Goal: Information Seeking & Learning: Learn about a topic

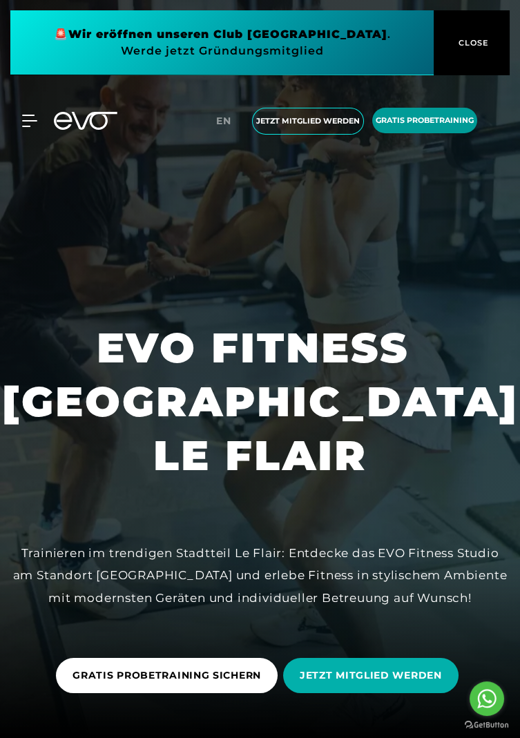
click at [451, 124] on span "Gratis Probetraining" at bounding box center [424, 121] width 98 height 12
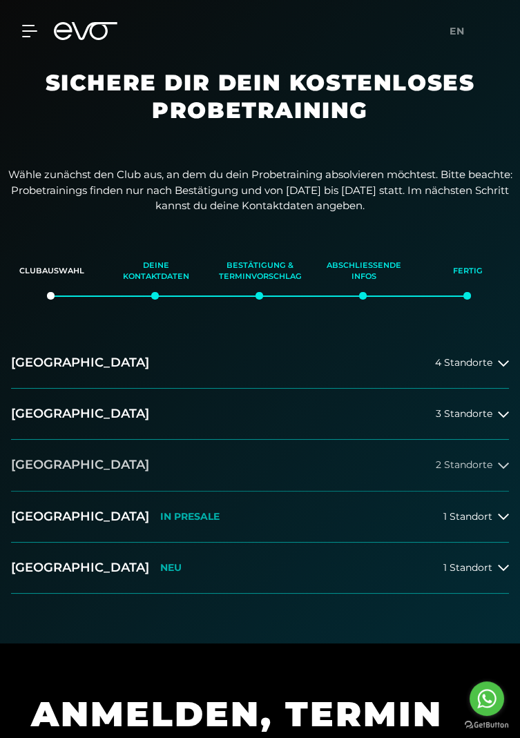
click at [491, 466] on span "2 Standorte" at bounding box center [463, 465] width 57 height 10
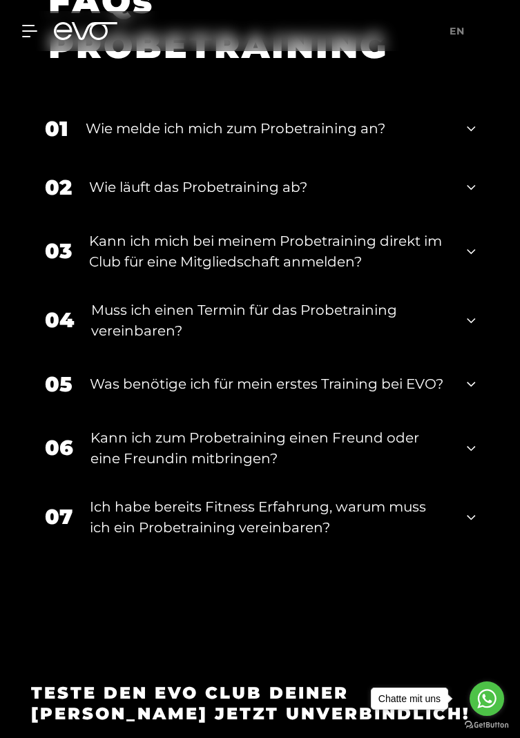
scroll to position [1595, 0]
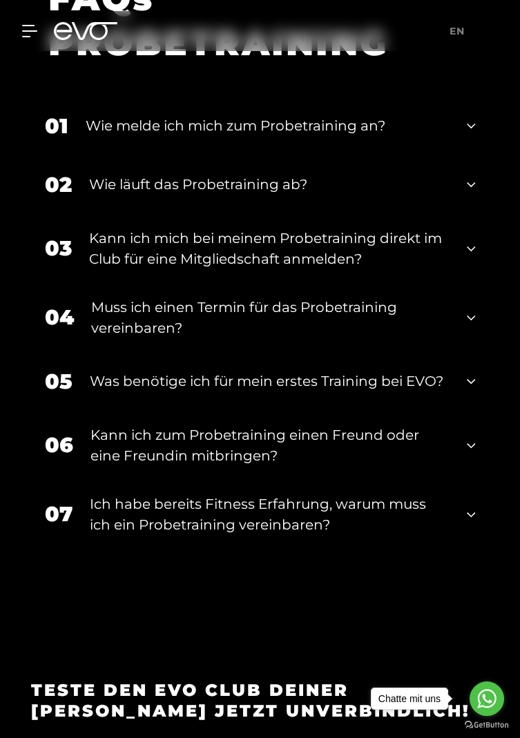
click at [100, 338] on div "Muss ich einen Termin für das Probetraining vereinbaren?" at bounding box center [270, 317] width 359 height 41
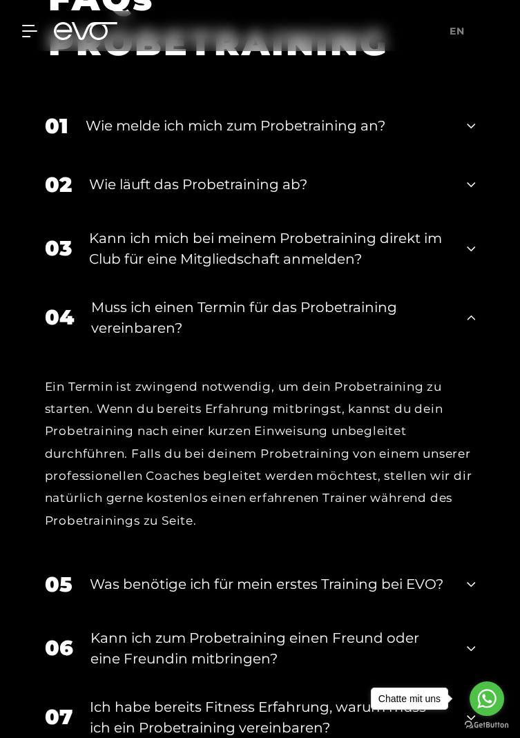
click at [97, 195] on div "Wie läuft das Probetraining ab?" at bounding box center [269, 184] width 361 height 21
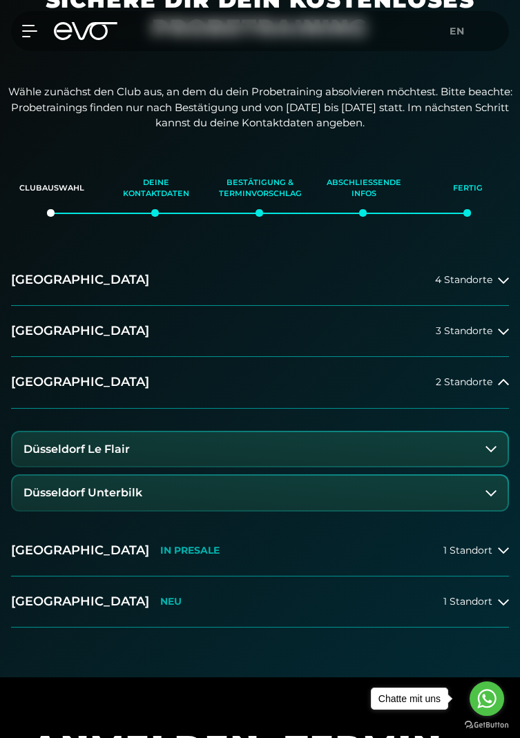
scroll to position [0, 0]
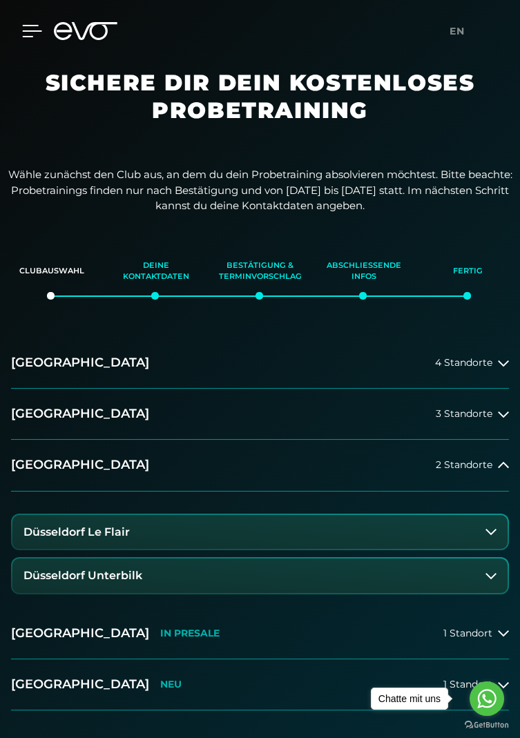
click at [26, 31] on icon at bounding box center [32, 31] width 19 height 11
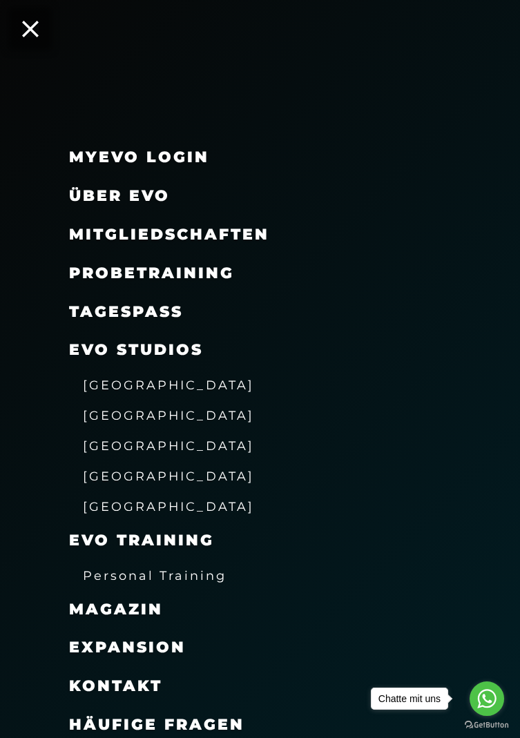
click at [88, 313] on link "TAGESPASS" at bounding box center [126, 311] width 114 height 19
click at [33, 30] on icon at bounding box center [30, 29] width 18 height 18
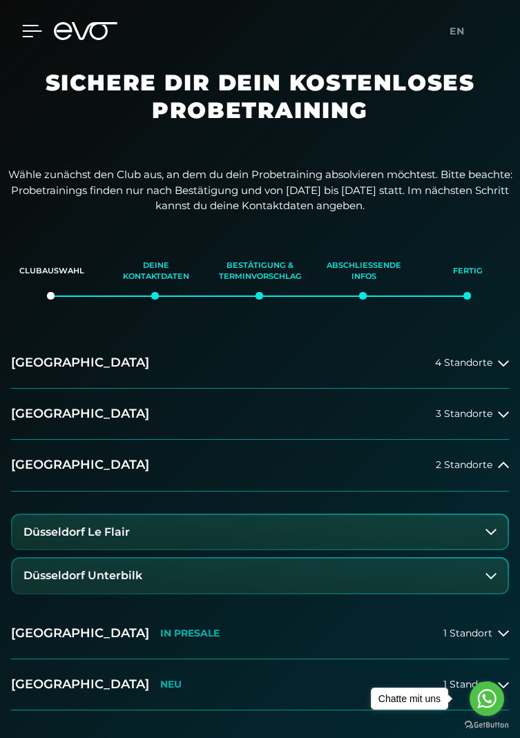
click at [32, 36] on icon at bounding box center [32, 31] width 20 height 12
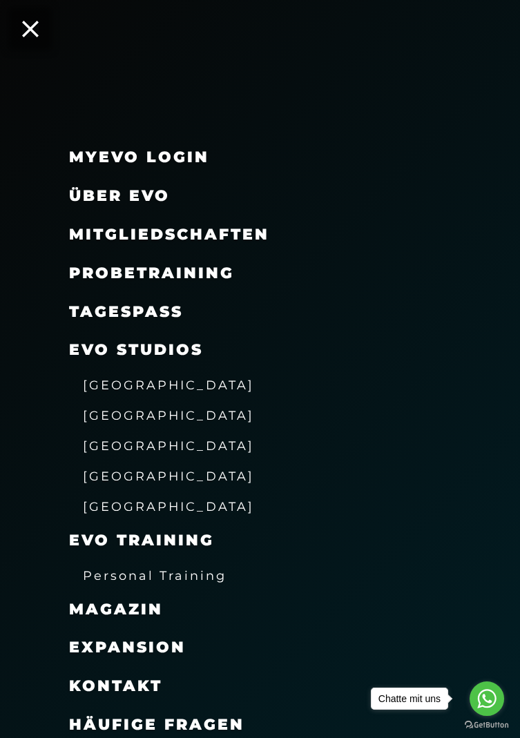
scroll to position [17, 0]
click at [87, 197] on span "Über EVO" at bounding box center [119, 195] width 101 height 19
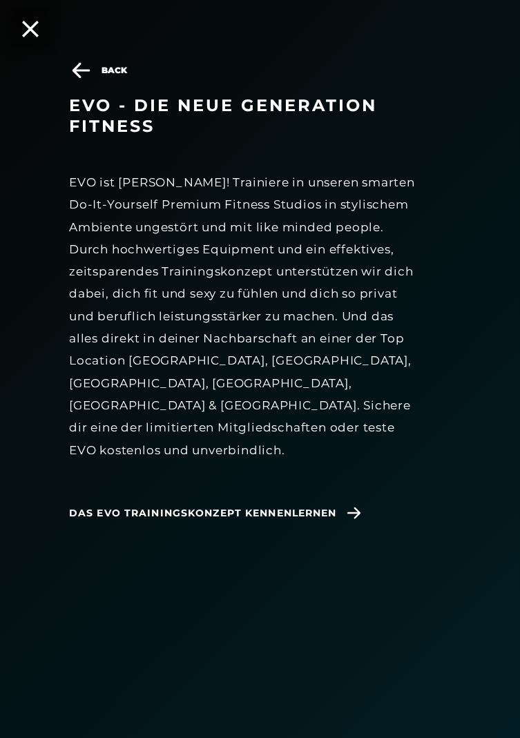
scroll to position [114, 0]
click at [345, 507] on icon at bounding box center [354, 513] width 24 height 12
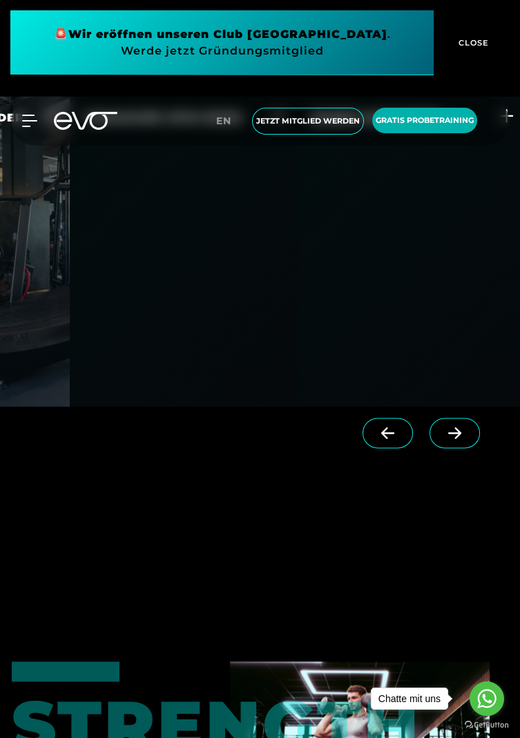
scroll to position [0, 618]
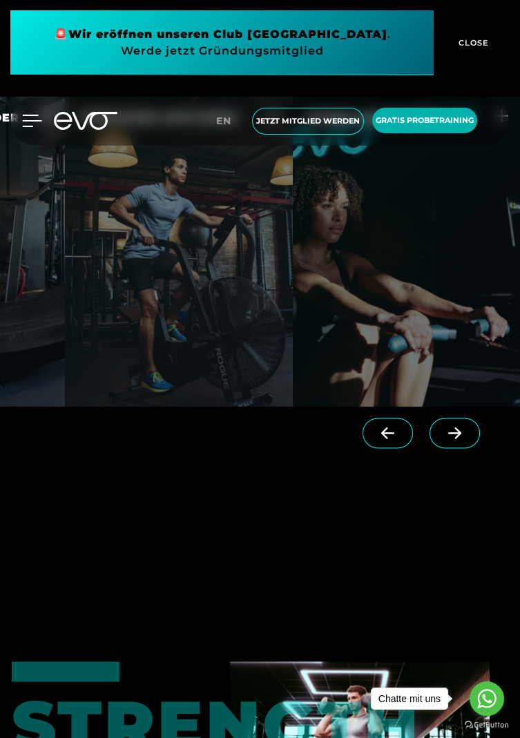
click at [34, 118] on icon at bounding box center [32, 121] width 20 height 12
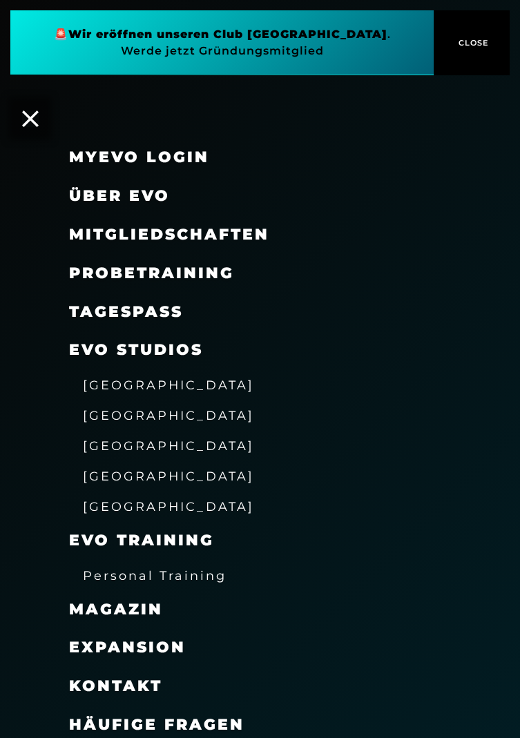
click at [96, 384] on span "[GEOGRAPHIC_DATA]" at bounding box center [168, 384] width 171 height 14
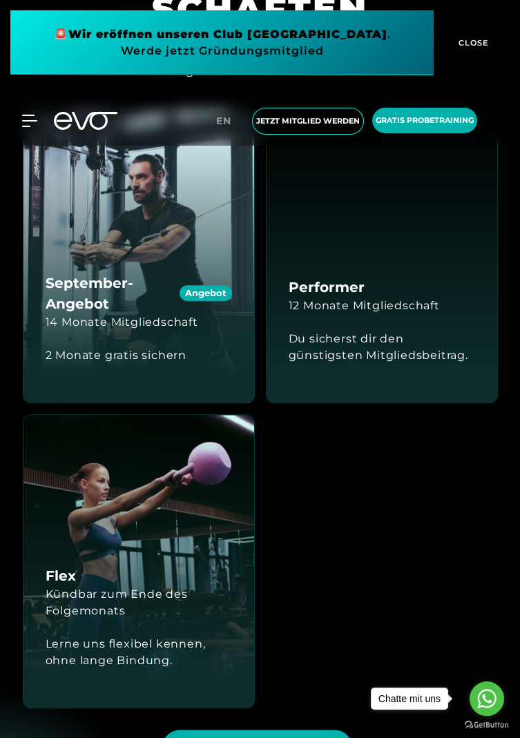
scroll to position [1642, 0]
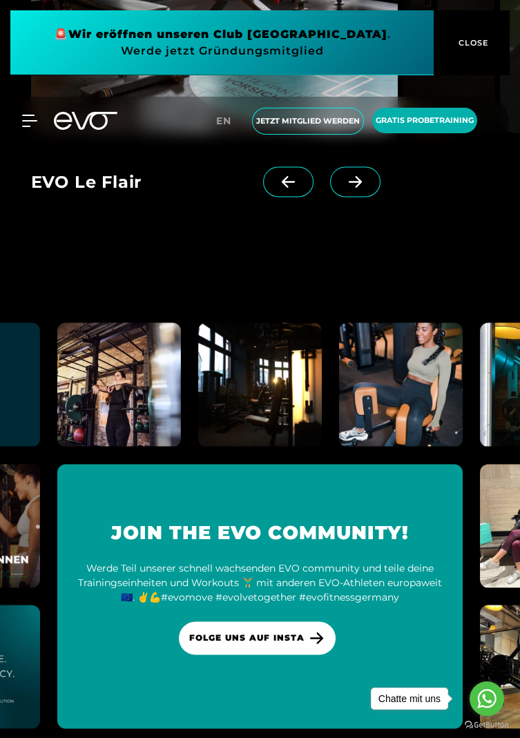
click at [343, 188] on icon at bounding box center [355, 181] width 24 height 12
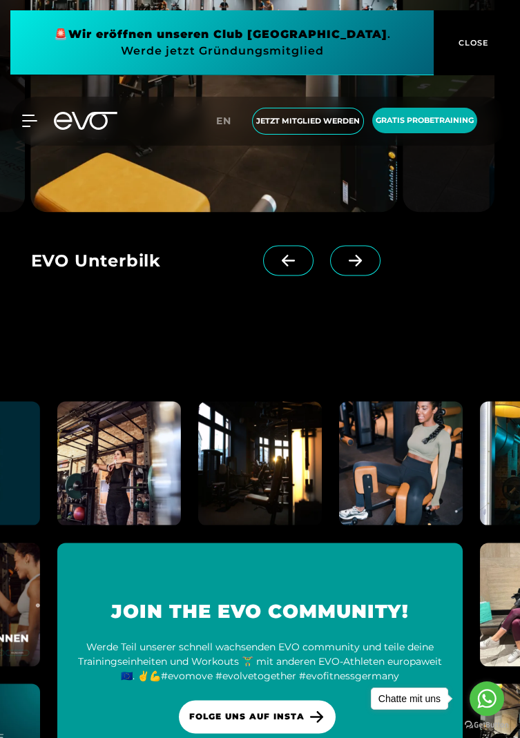
scroll to position [3593, 0]
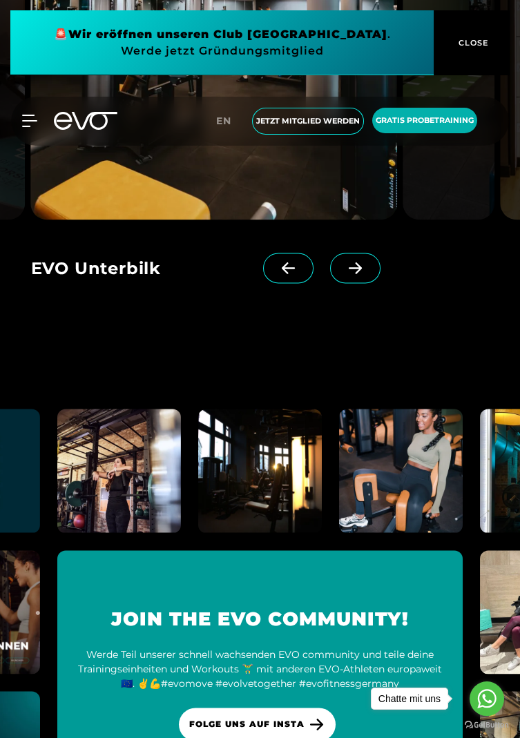
click at [348, 274] on icon at bounding box center [354, 268] width 13 height 12
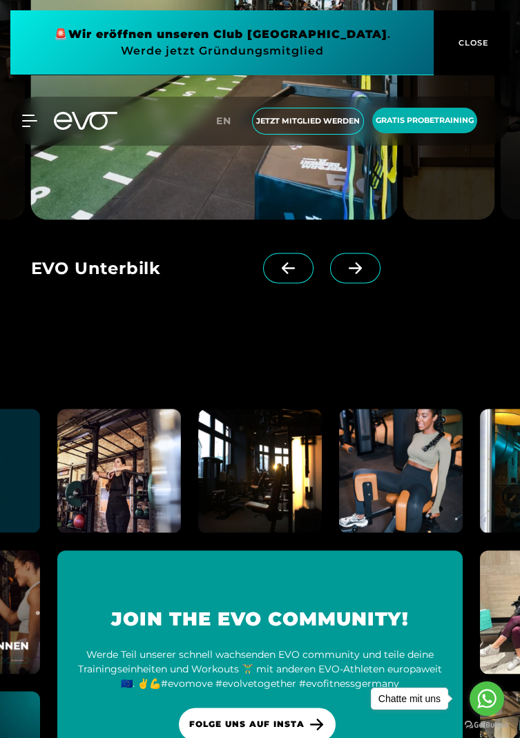
click at [343, 274] on icon at bounding box center [355, 268] width 24 height 12
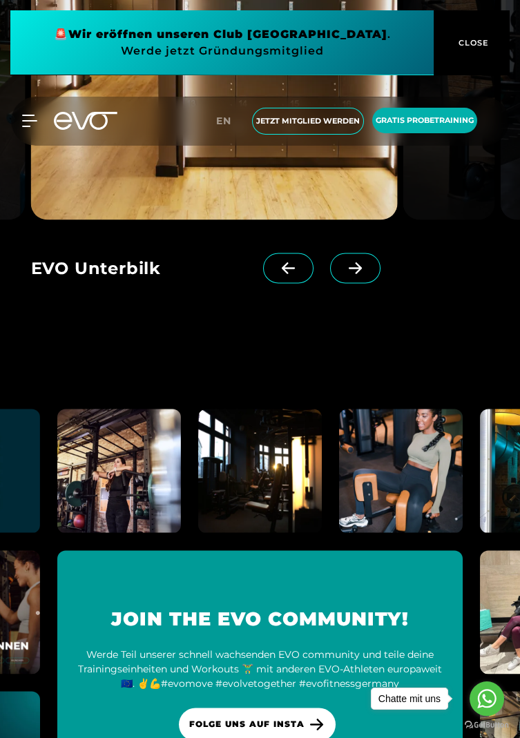
click at [336, 283] on span at bounding box center [355, 268] width 50 height 30
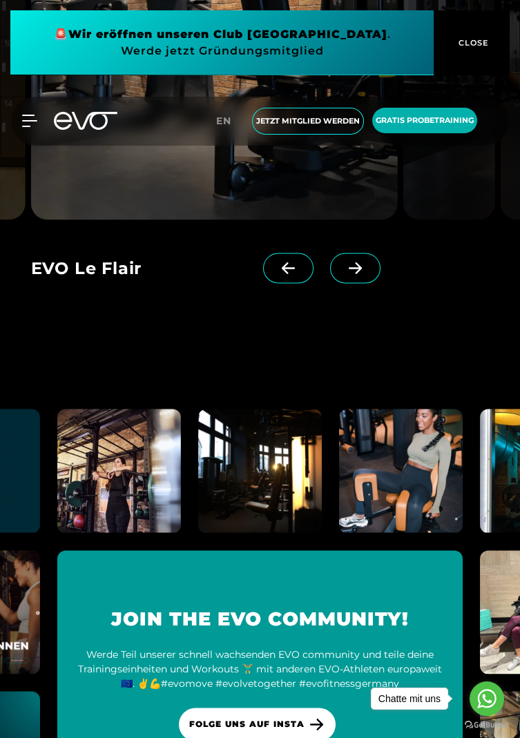
click at [266, 283] on span at bounding box center [288, 268] width 50 height 30
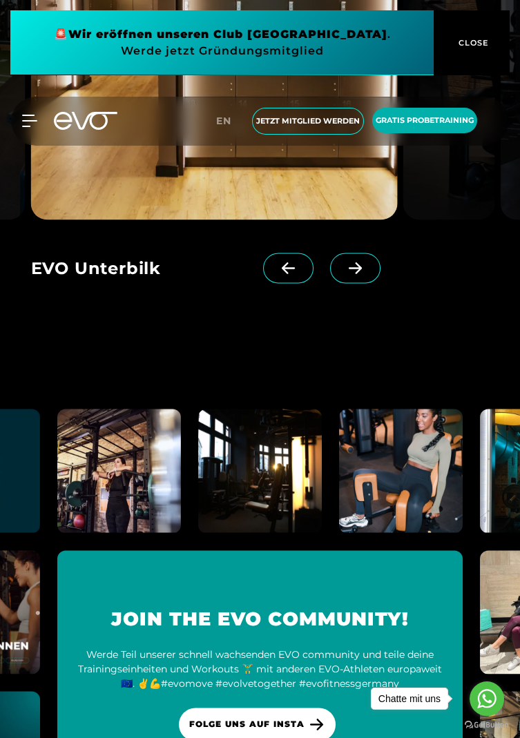
click at [330, 283] on span at bounding box center [355, 268] width 50 height 30
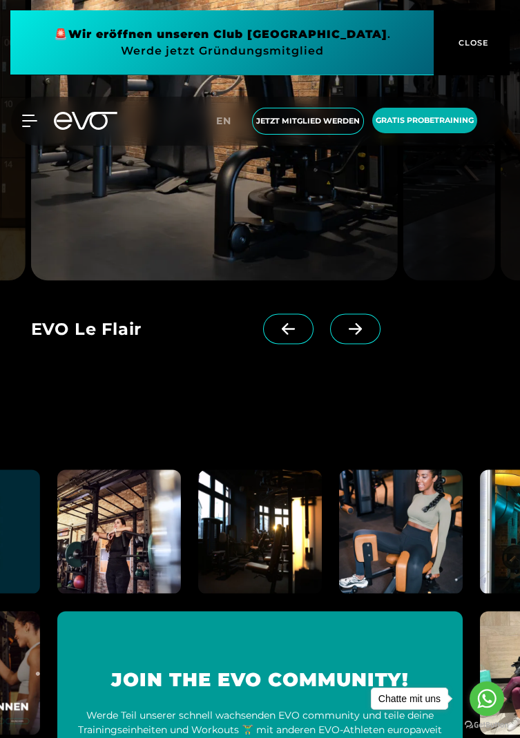
scroll to position [3530, 0]
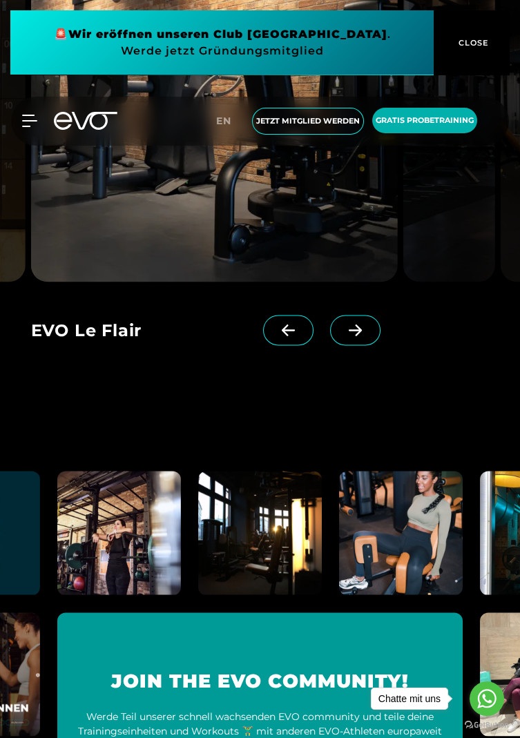
click at [337, 345] on span at bounding box center [355, 330] width 50 height 30
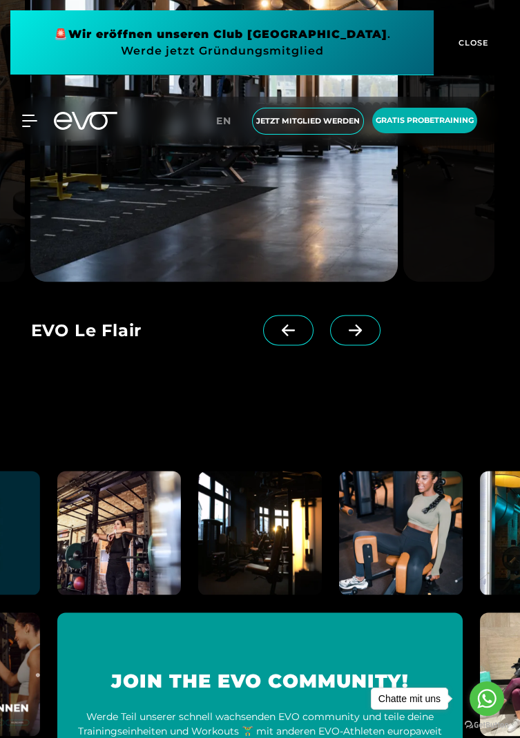
click at [341, 370] on link at bounding box center [358, 342] width 56 height 55
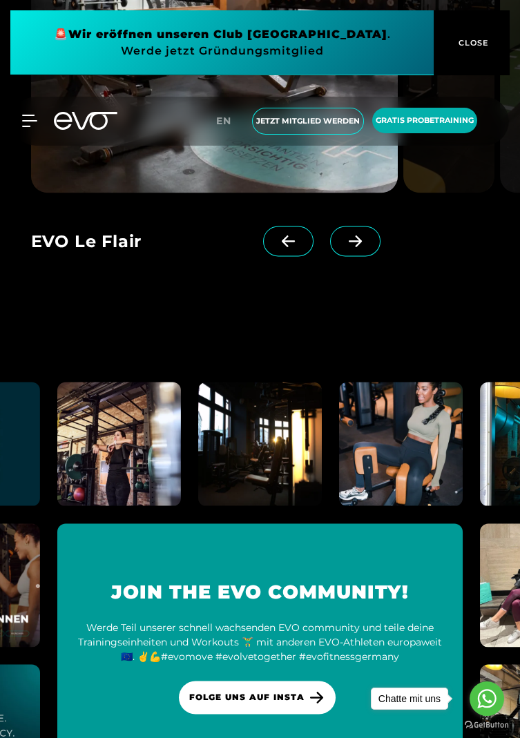
scroll to position [3637, 0]
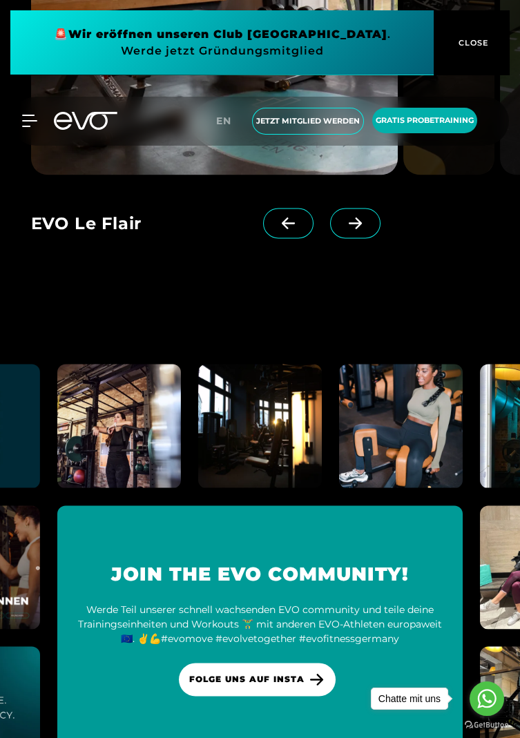
click at [343, 229] on icon at bounding box center [355, 223] width 24 height 12
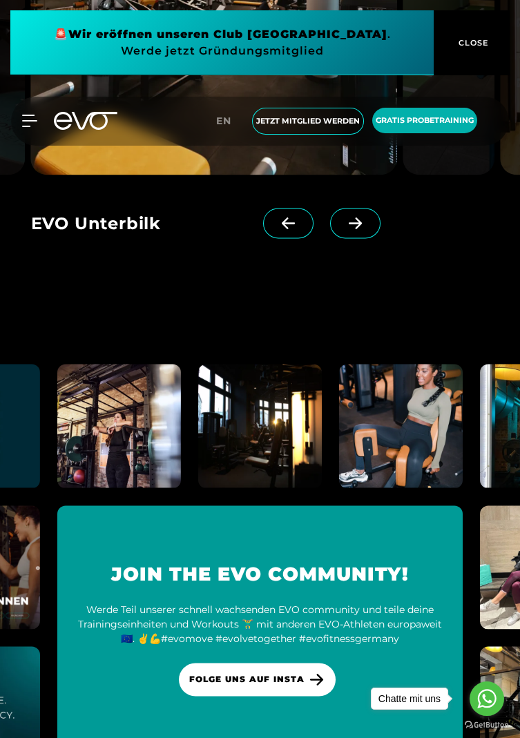
click at [343, 229] on icon at bounding box center [355, 223] width 24 height 12
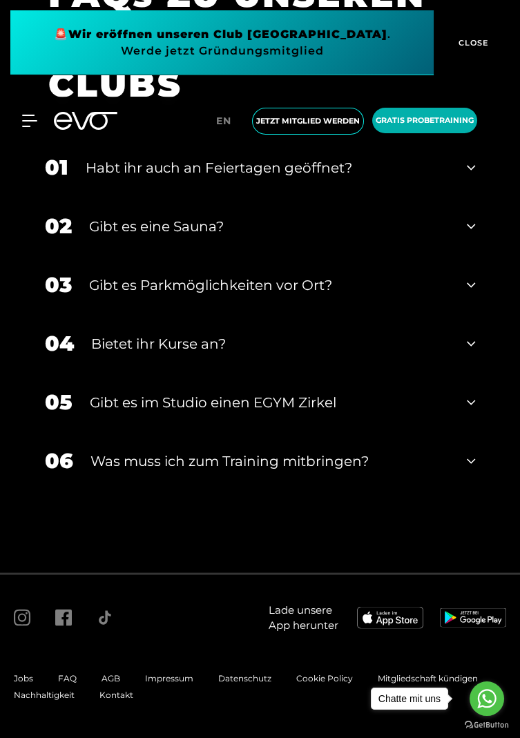
scroll to position [4747, 0]
click at [480, 255] on div "02 Gibt es eine Sauna?" at bounding box center [260, 226] width 458 height 59
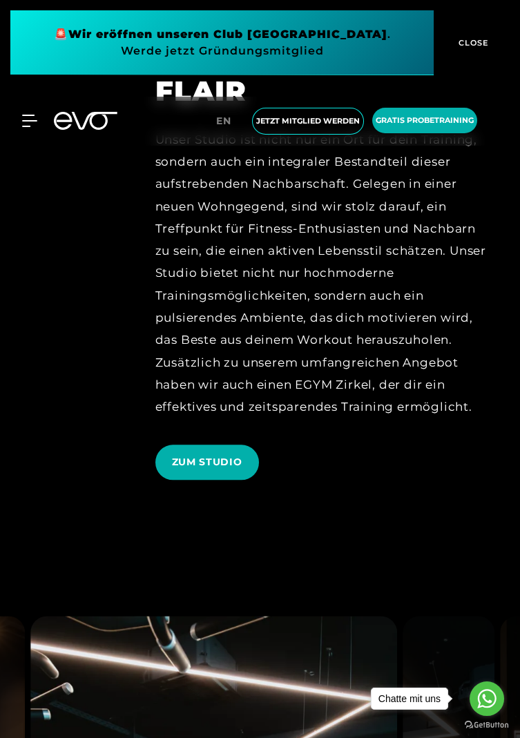
scroll to position [2751, 0]
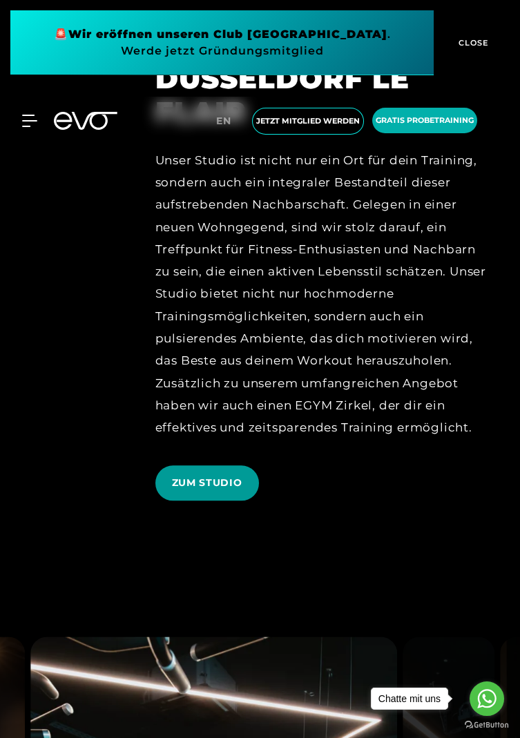
click at [230, 500] on span "ZUM STUDIO" at bounding box center [207, 482] width 104 height 35
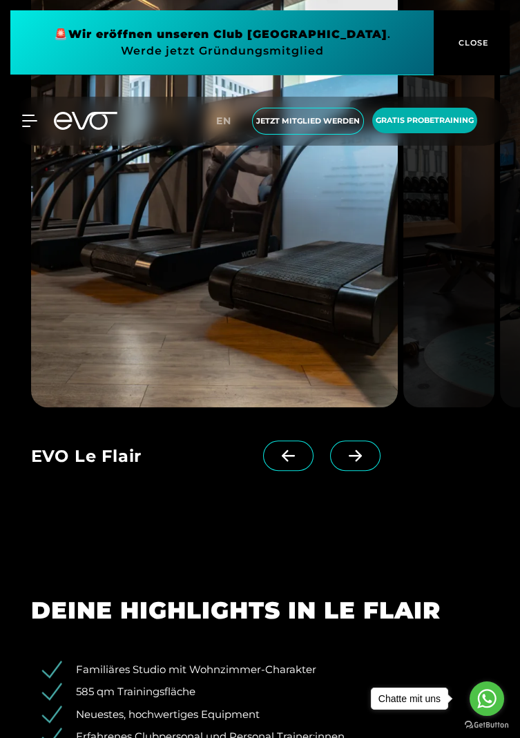
scroll to position [1518, 0]
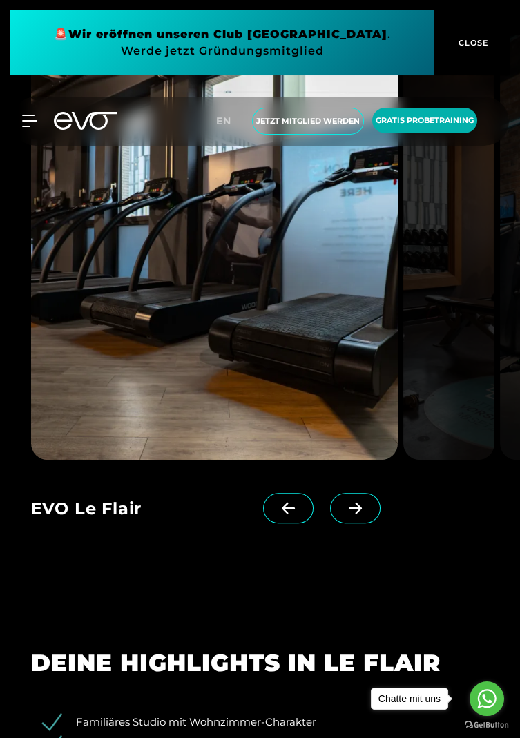
click at [462, 460] on img at bounding box center [449, 247] width 92 height 425
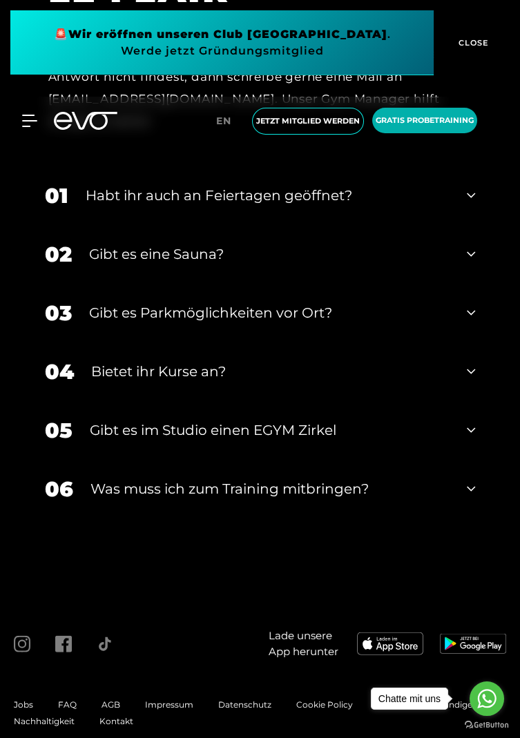
scroll to position [5377, 0]
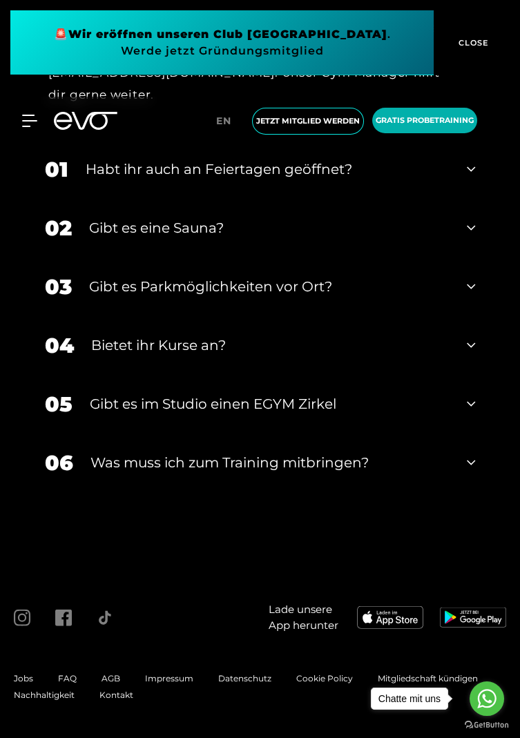
click at [92, 238] on div "Gibt es eine Sauna?" at bounding box center [269, 227] width 361 height 21
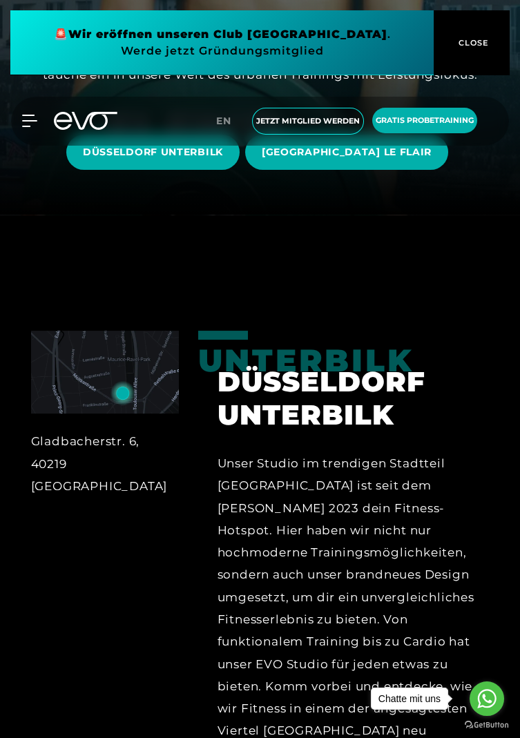
scroll to position [521, 0]
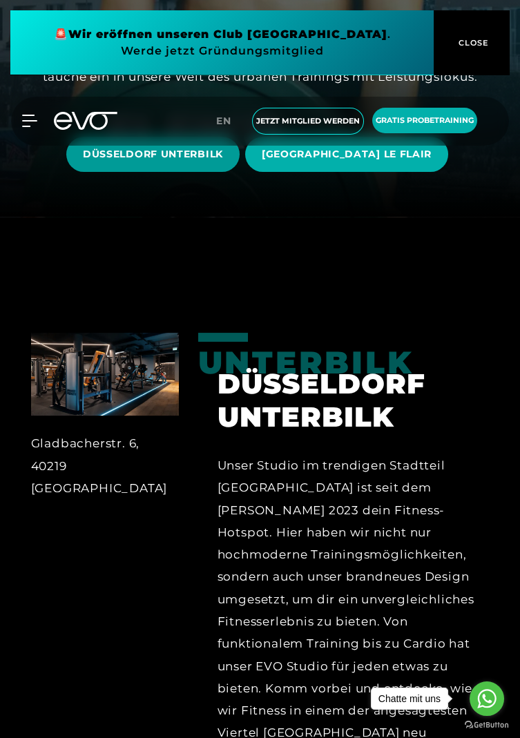
click at [133, 161] on span "DÜSSELDORF UNTERBILK" at bounding box center [153, 154] width 140 height 14
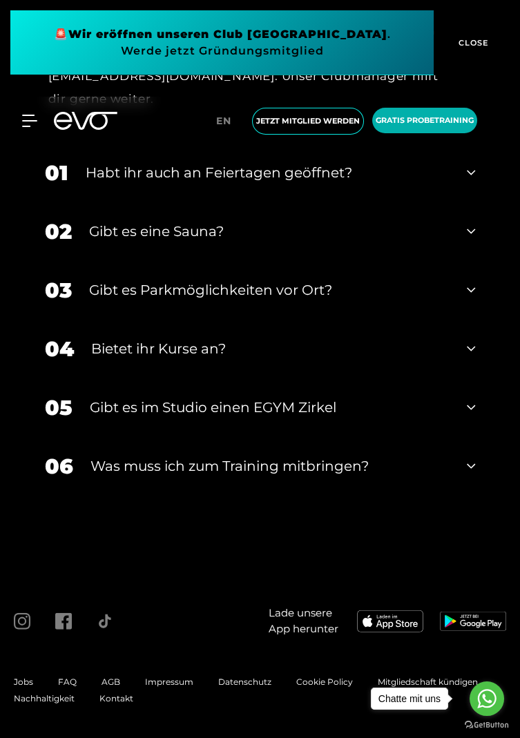
scroll to position [6020, 0]
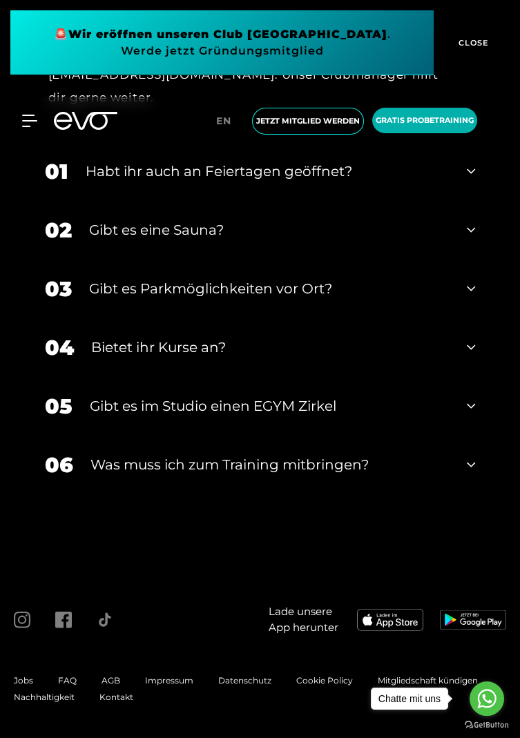
click at [484, 259] on div "02 Gibt es eine Sauna?" at bounding box center [260, 230] width 458 height 59
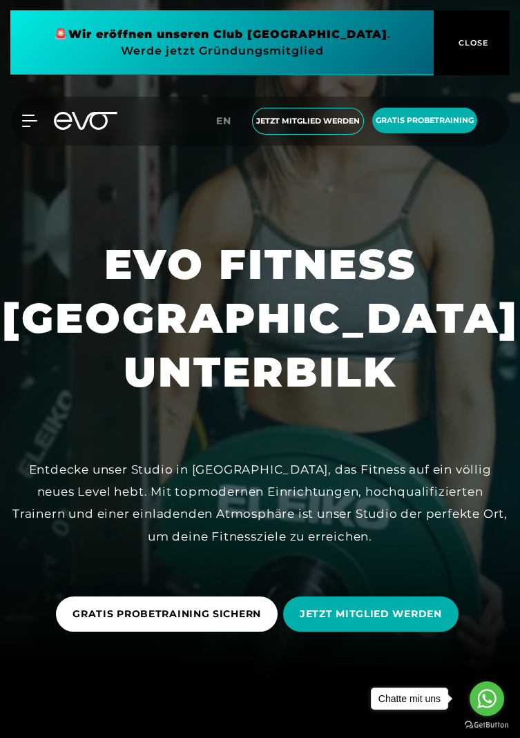
scroll to position [0, 0]
